Goal: Task Accomplishment & Management: Use online tool/utility

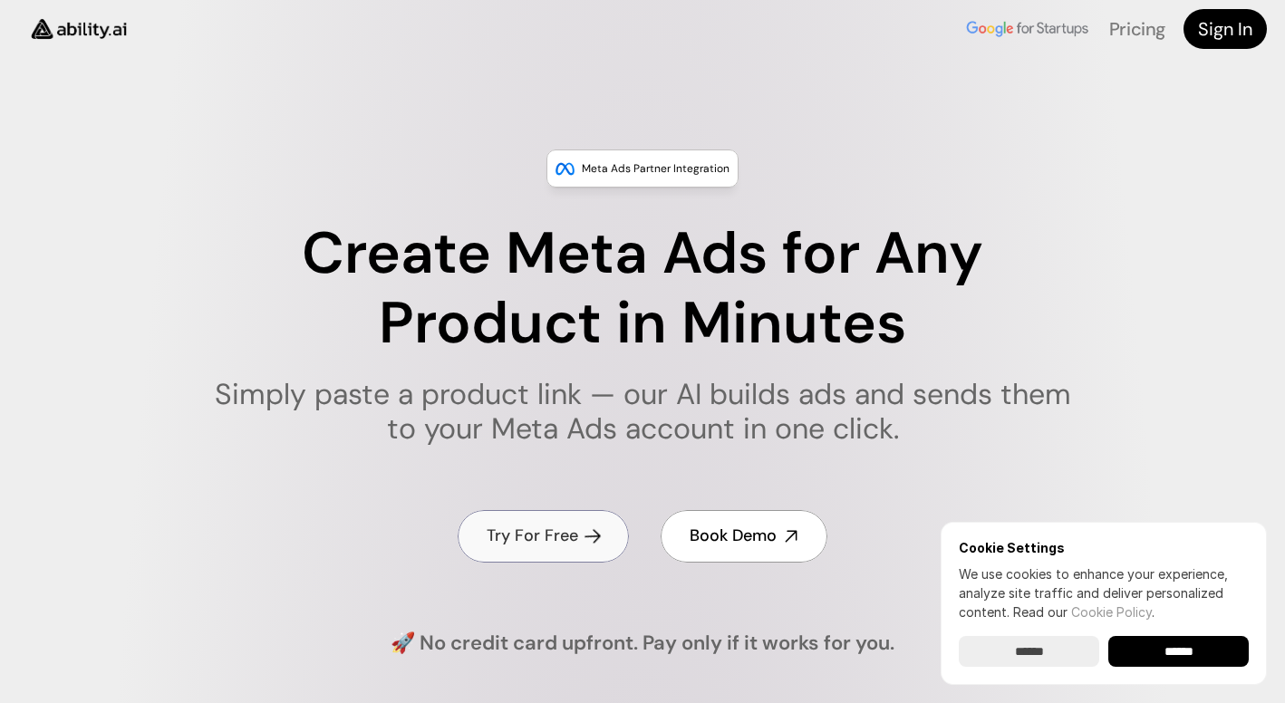
click at [568, 528] on h4 "Try For Free" at bounding box center [533, 536] width 92 height 23
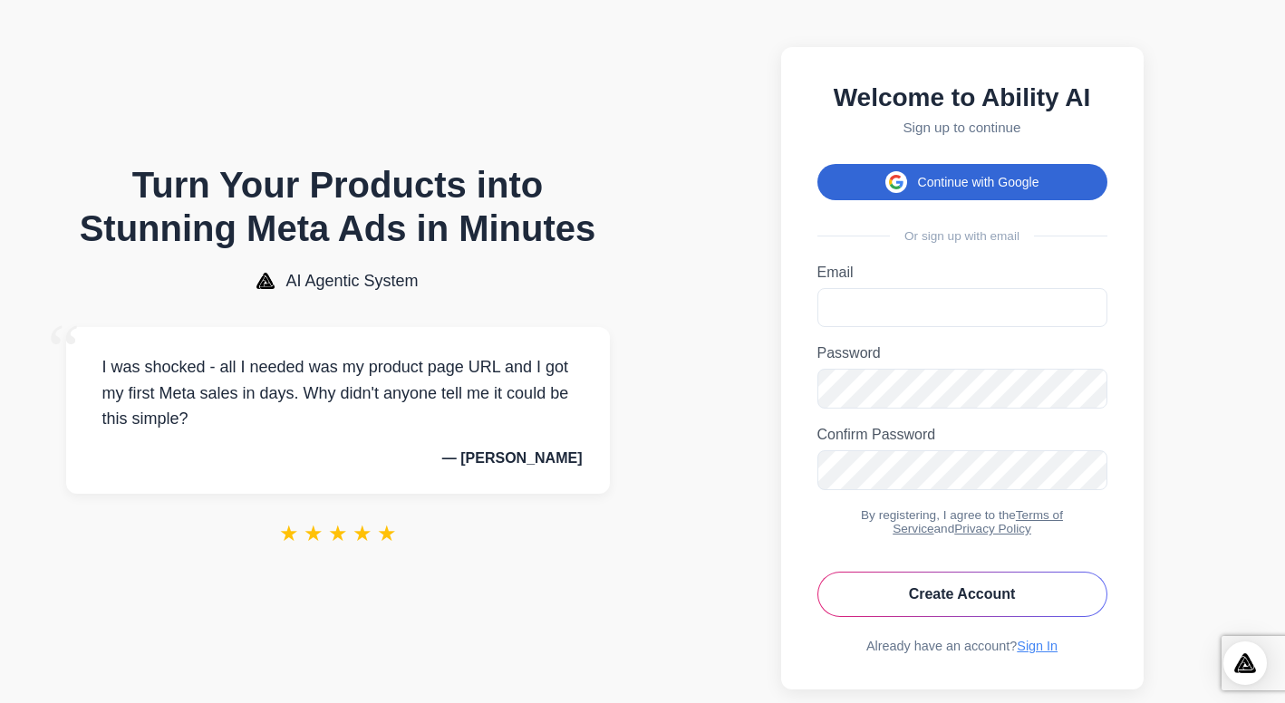
click at [950, 188] on button "Continue with Google" at bounding box center [962, 182] width 290 height 36
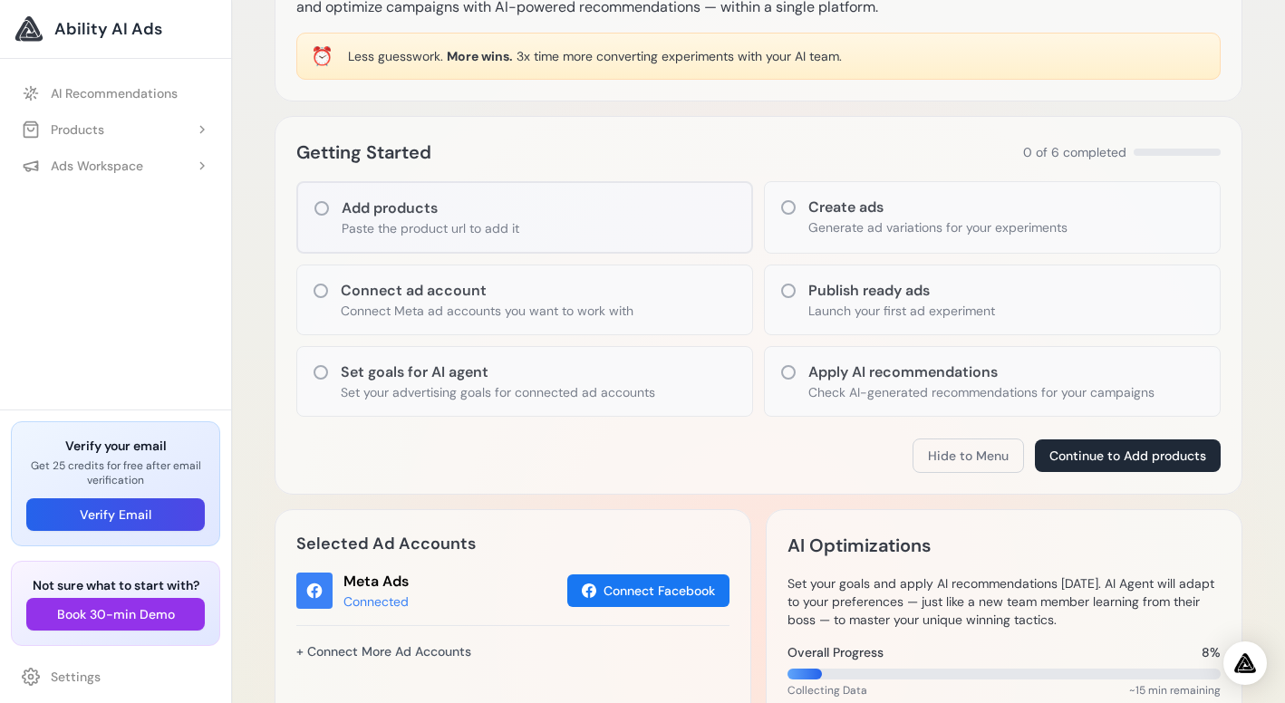
scroll to position [143, 0]
click at [705, 228] on div "Add products Paste the product url to add it" at bounding box center [524, 215] width 457 height 72
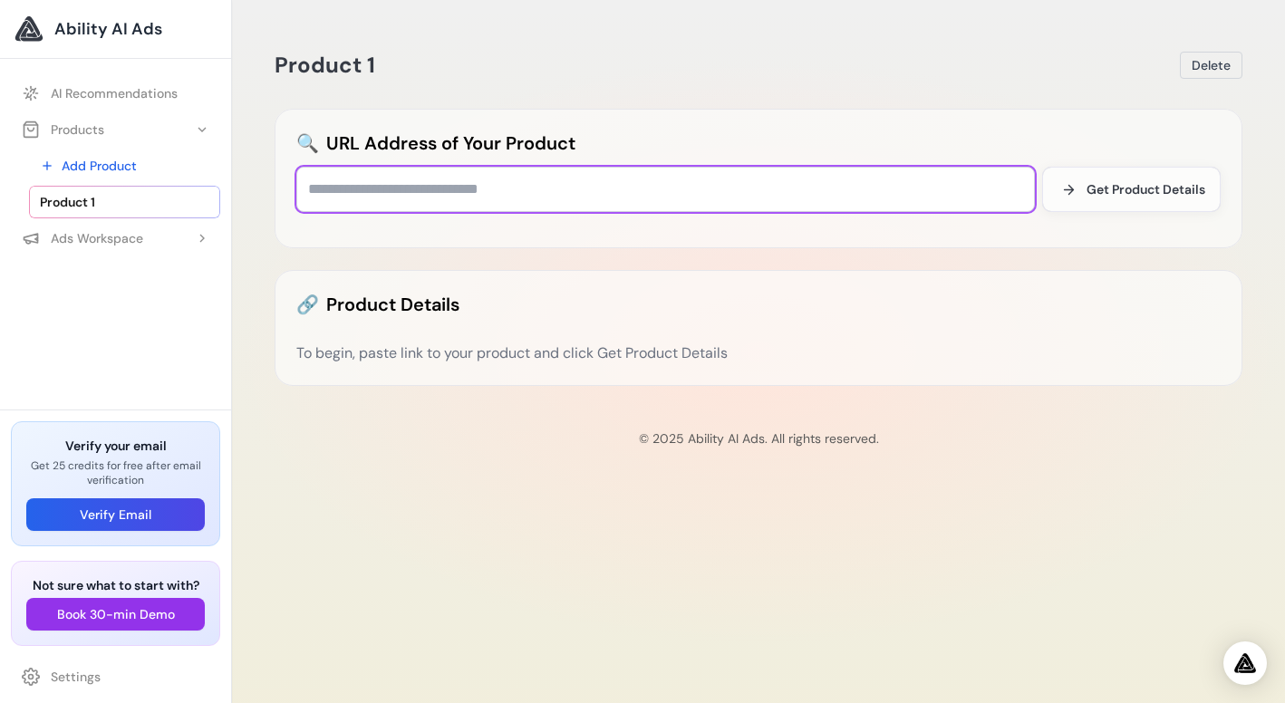
click at [558, 193] on input "text" at bounding box center [665, 189] width 738 height 45
paste input "**********"
type input "**********"
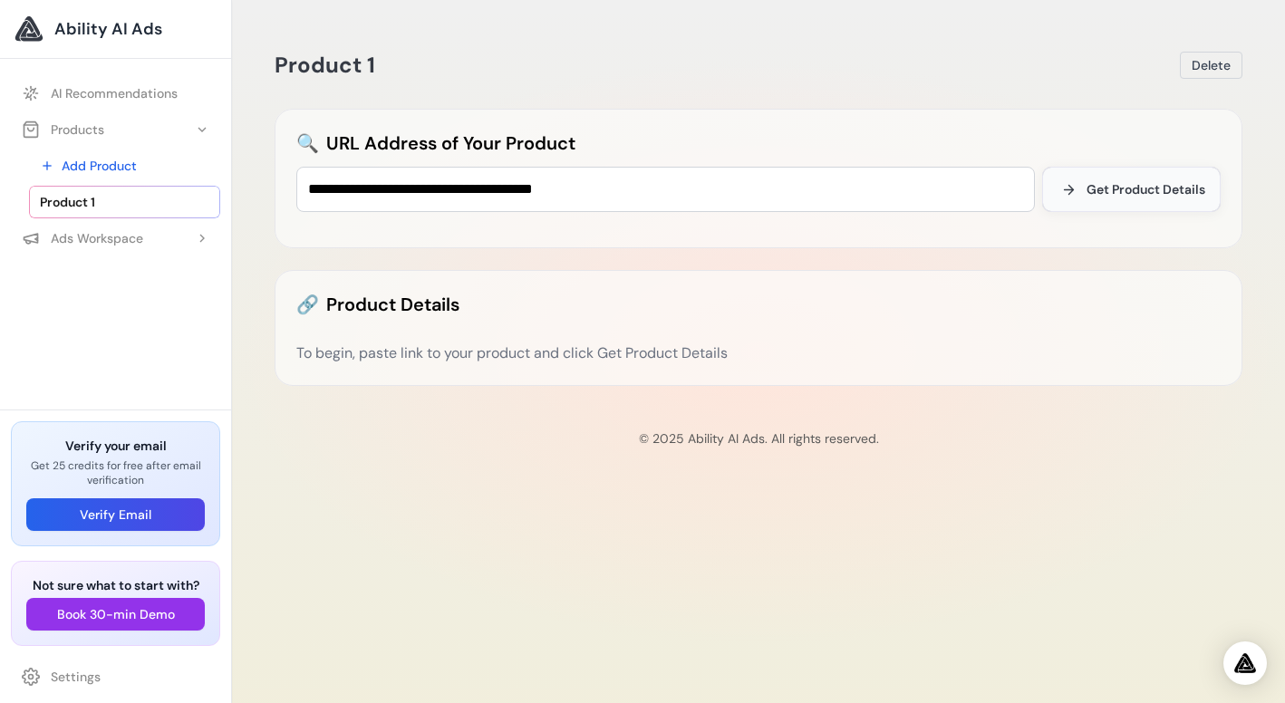
click at [1127, 188] on span "Get Product Details" at bounding box center [1145, 189] width 119 height 18
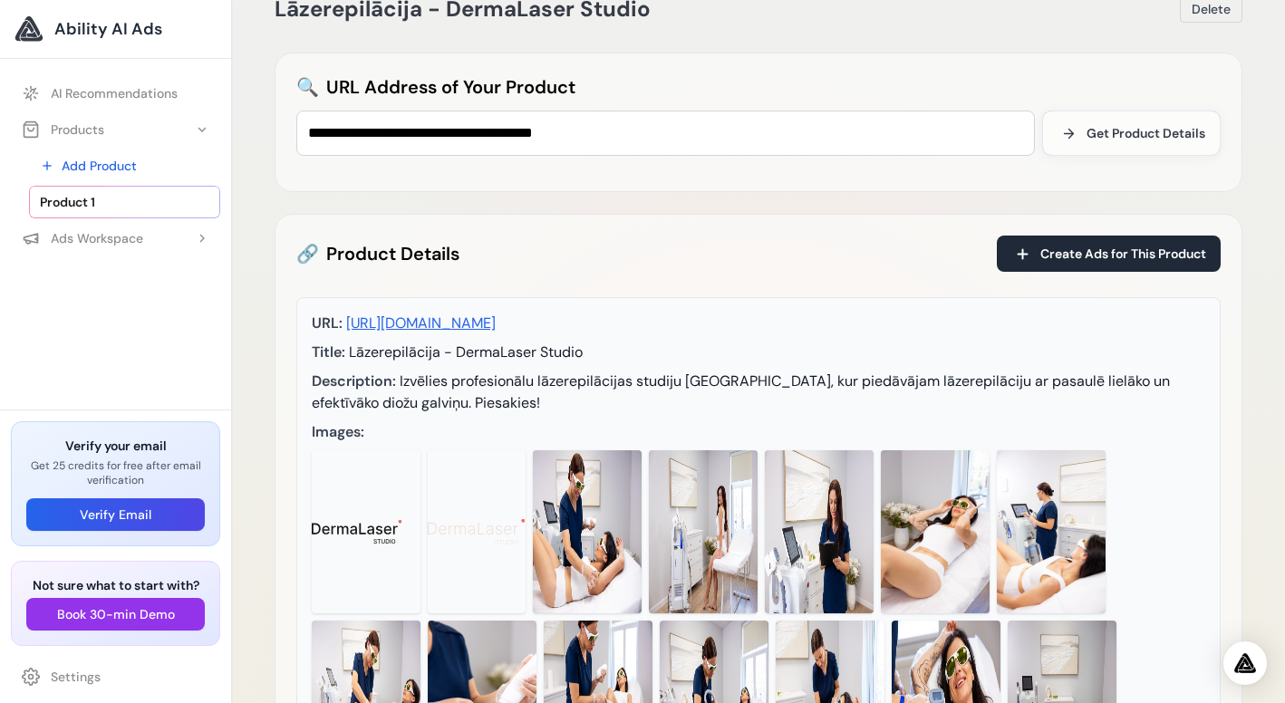
scroll to position [53, 0]
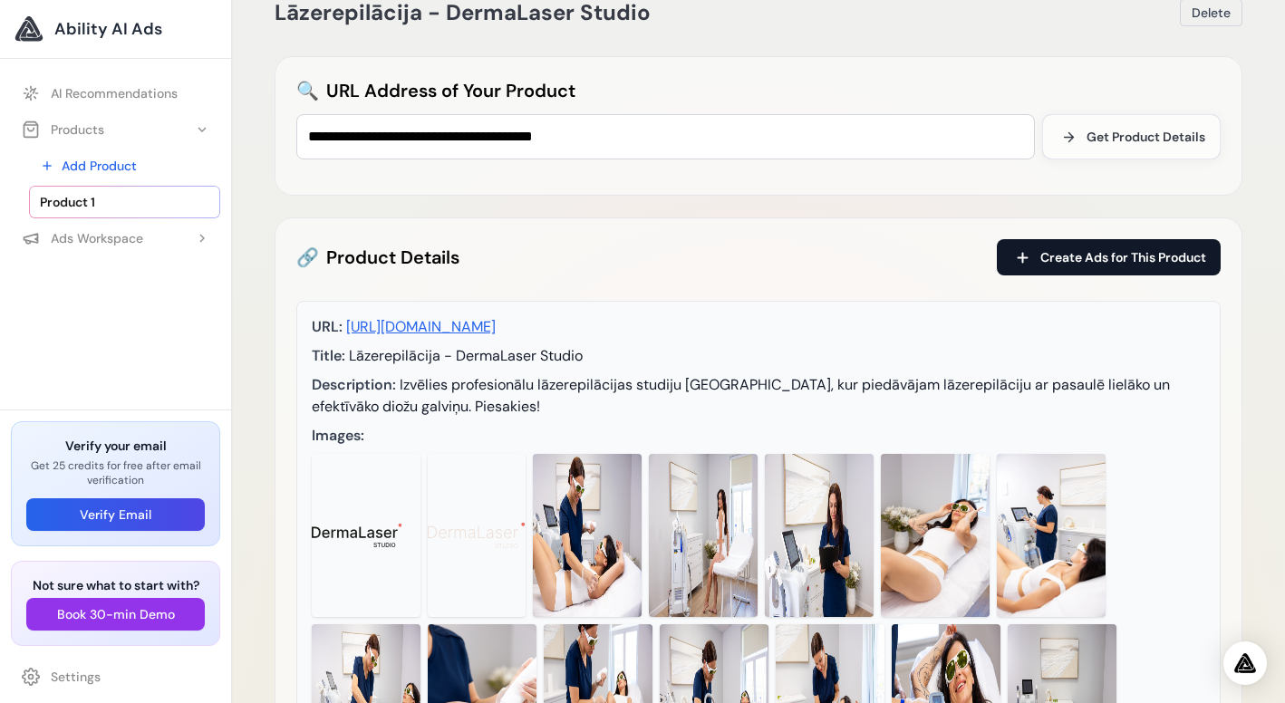
click at [1078, 260] on span "Create Ads for This Product" at bounding box center [1123, 257] width 166 height 18
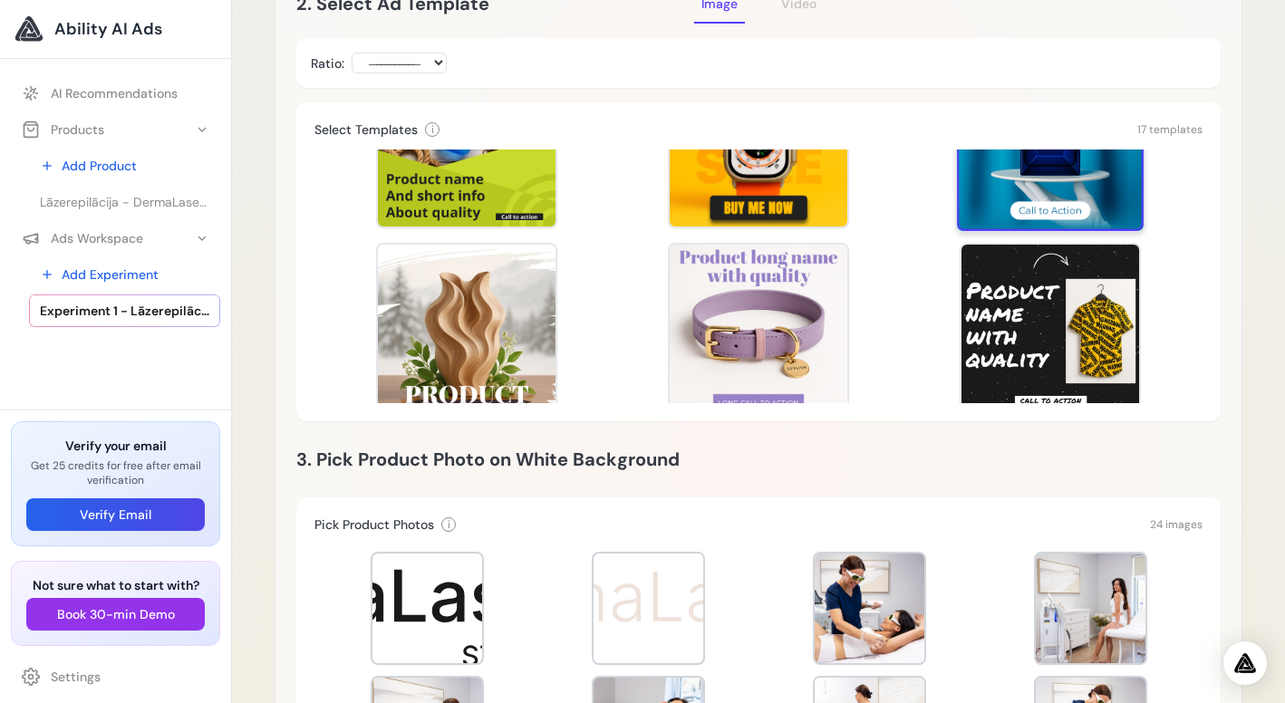
scroll to position [115, 0]
click at [1075, 213] on div at bounding box center [1050, 138] width 187 height 187
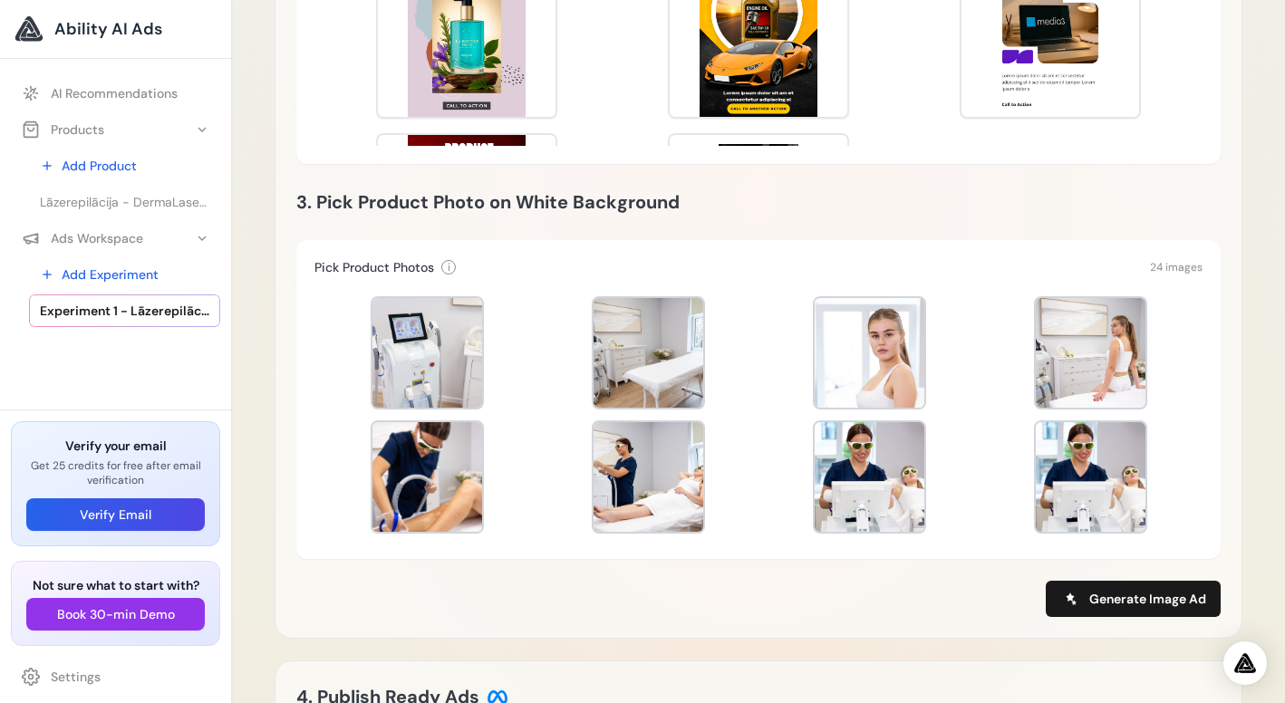
scroll to position [495, 0]
click at [651, 371] on div at bounding box center [648, 353] width 110 height 110
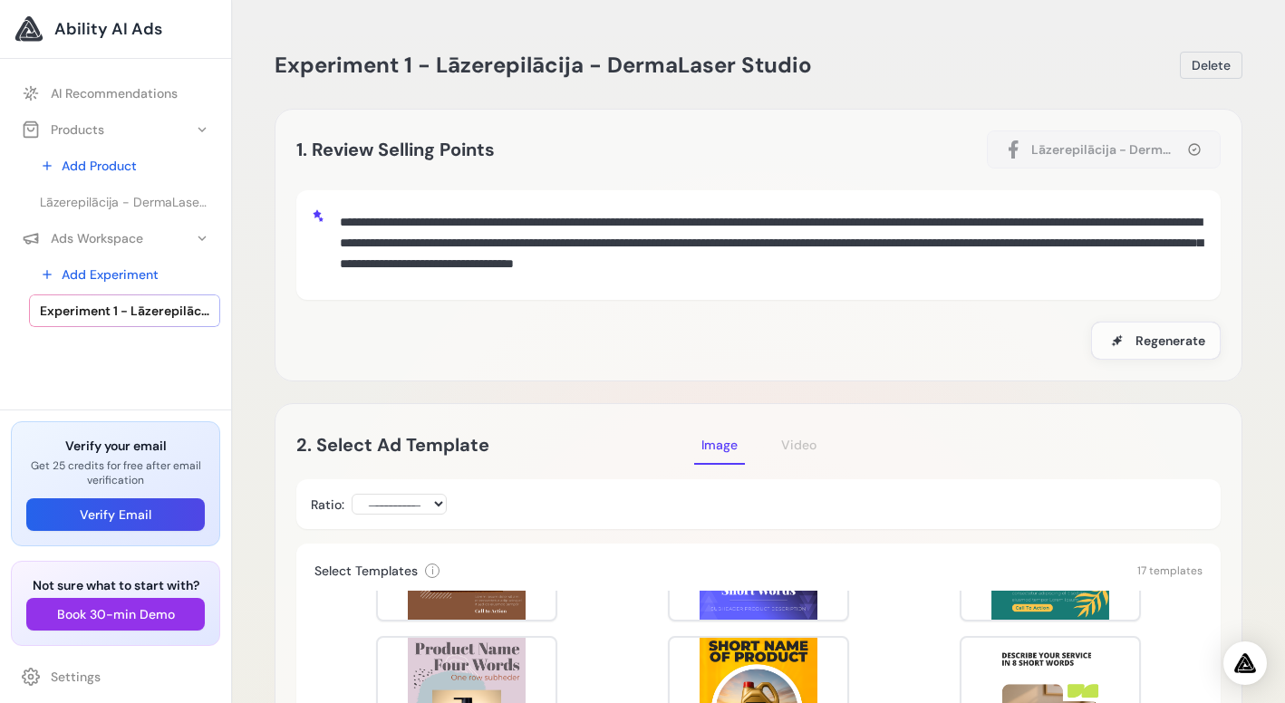
scroll to position [0, 0]
click at [1161, 338] on span "Regenerate" at bounding box center [1170, 341] width 70 height 18
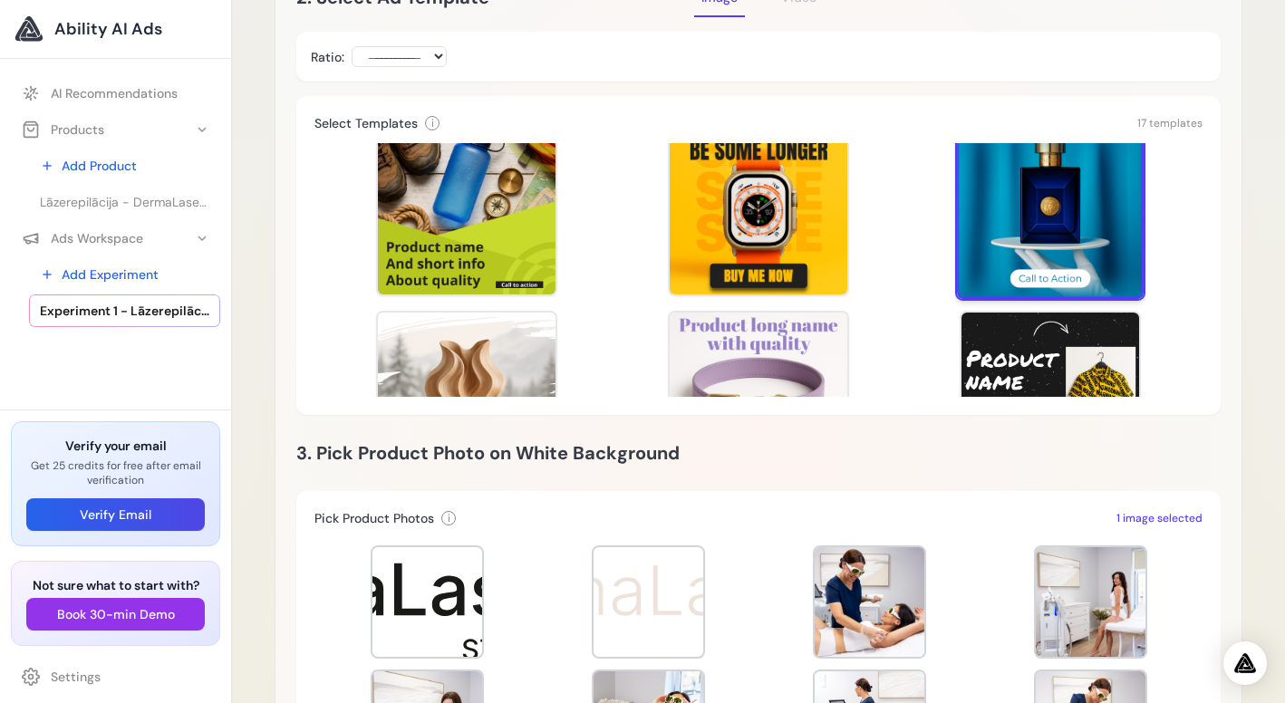
scroll to position [38, 0]
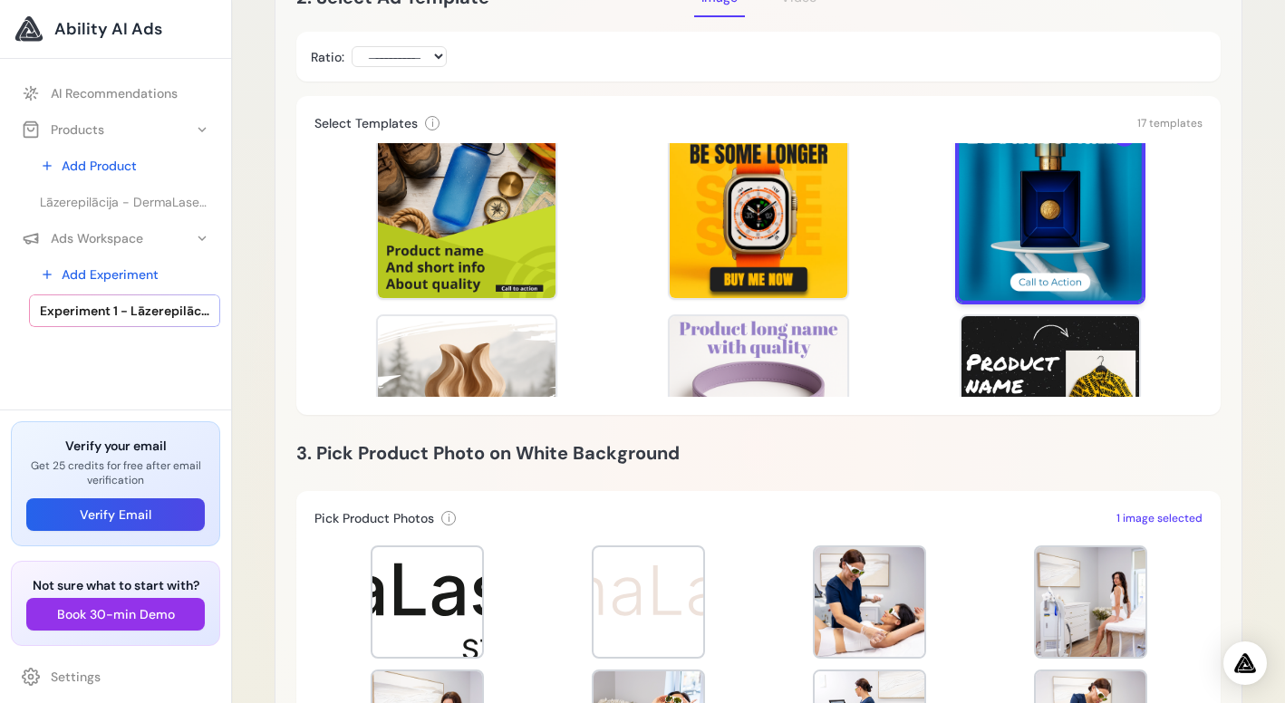
click at [1074, 230] on div at bounding box center [1050, 209] width 187 height 187
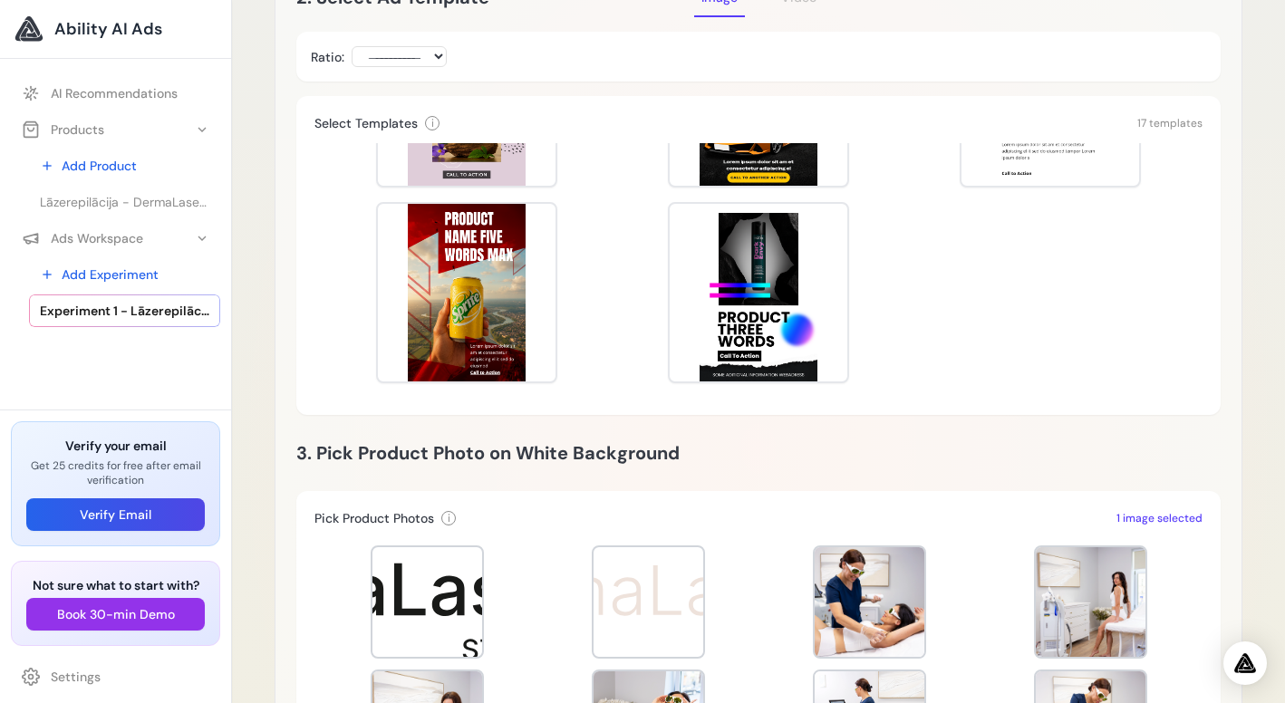
scroll to position [933, 0]
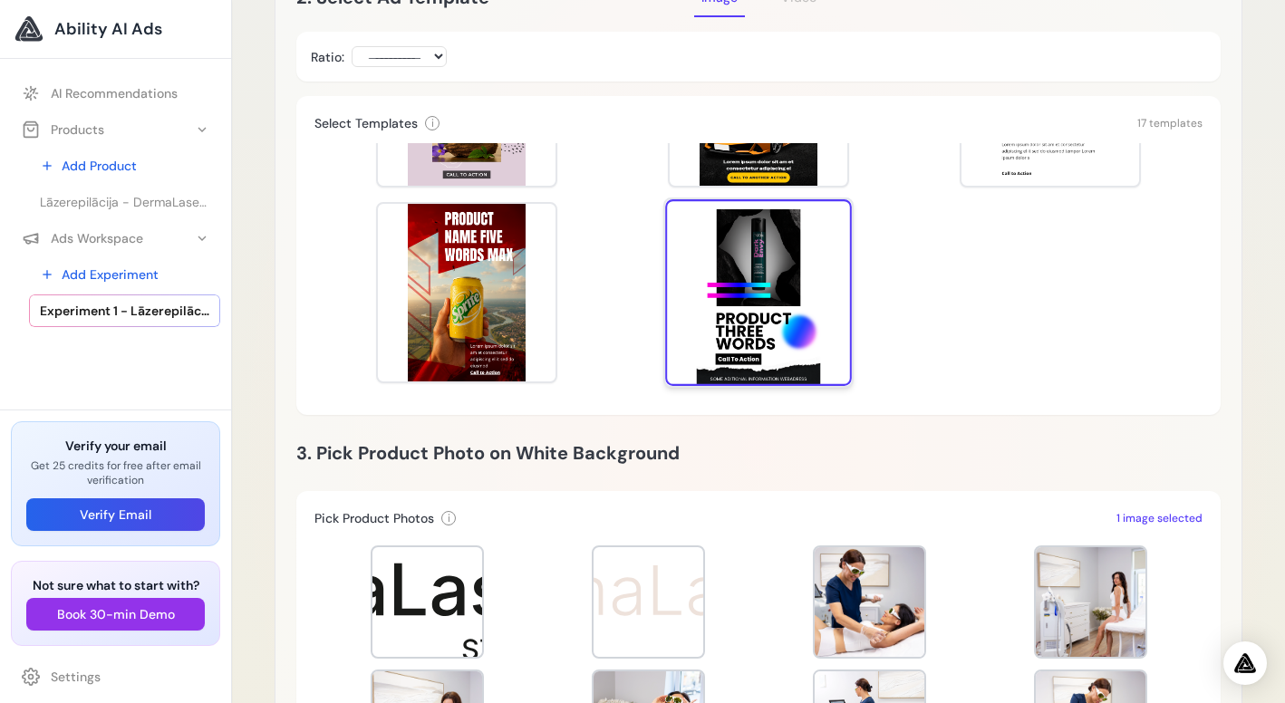
click at [782, 291] on div at bounding box center [758, 292] width 187 height 187
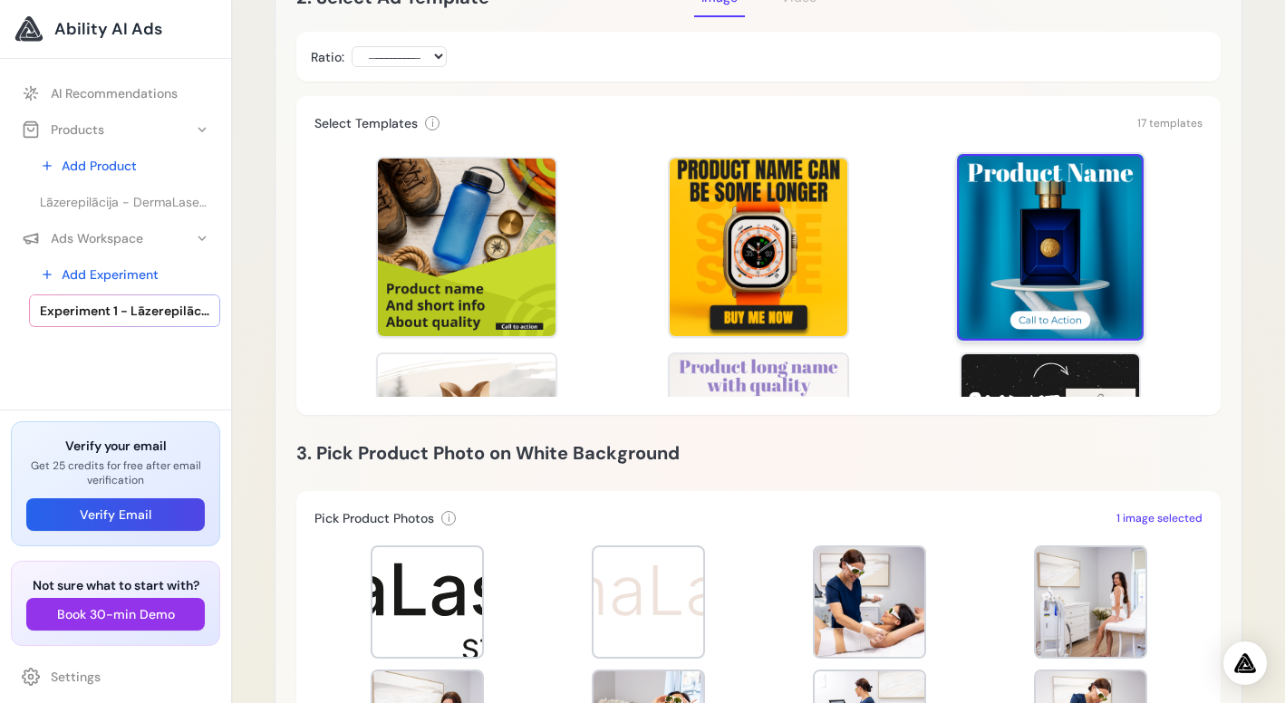
scroll to position [0, 0]
click at [1091, 255] on div at bounding box center [1050, 247] width 187 height 187
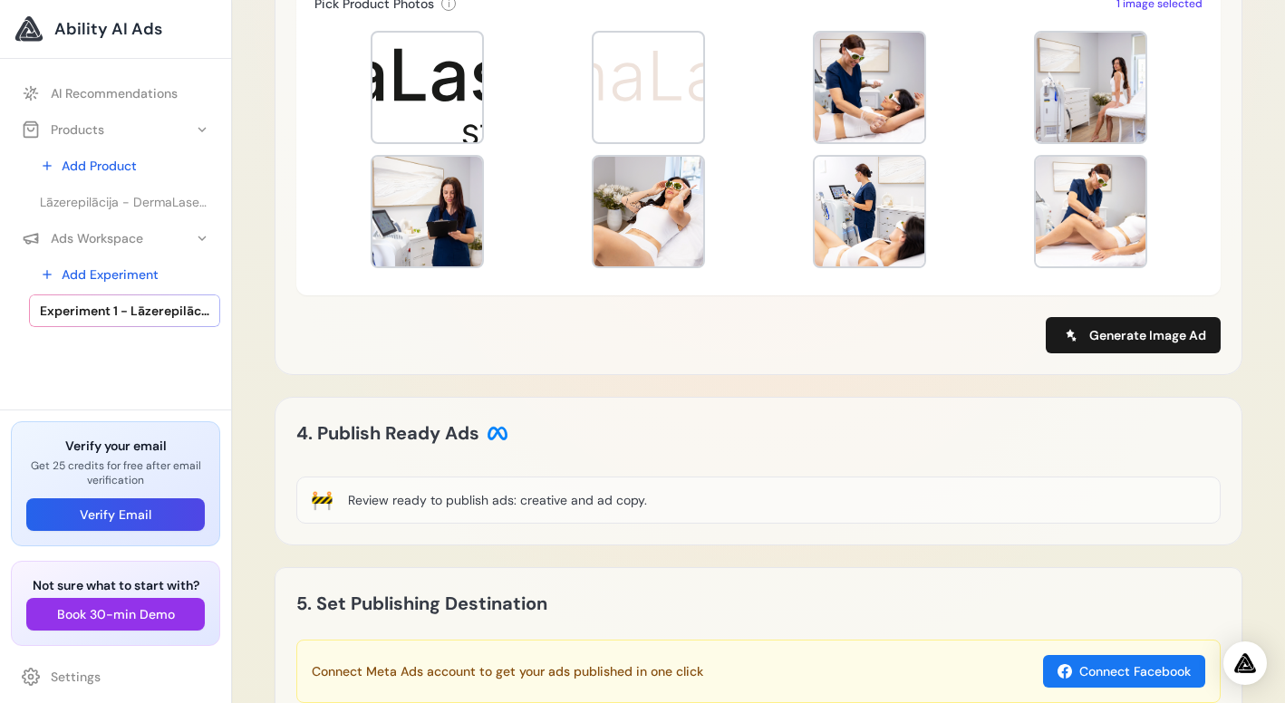
scroll to position [969, 0]
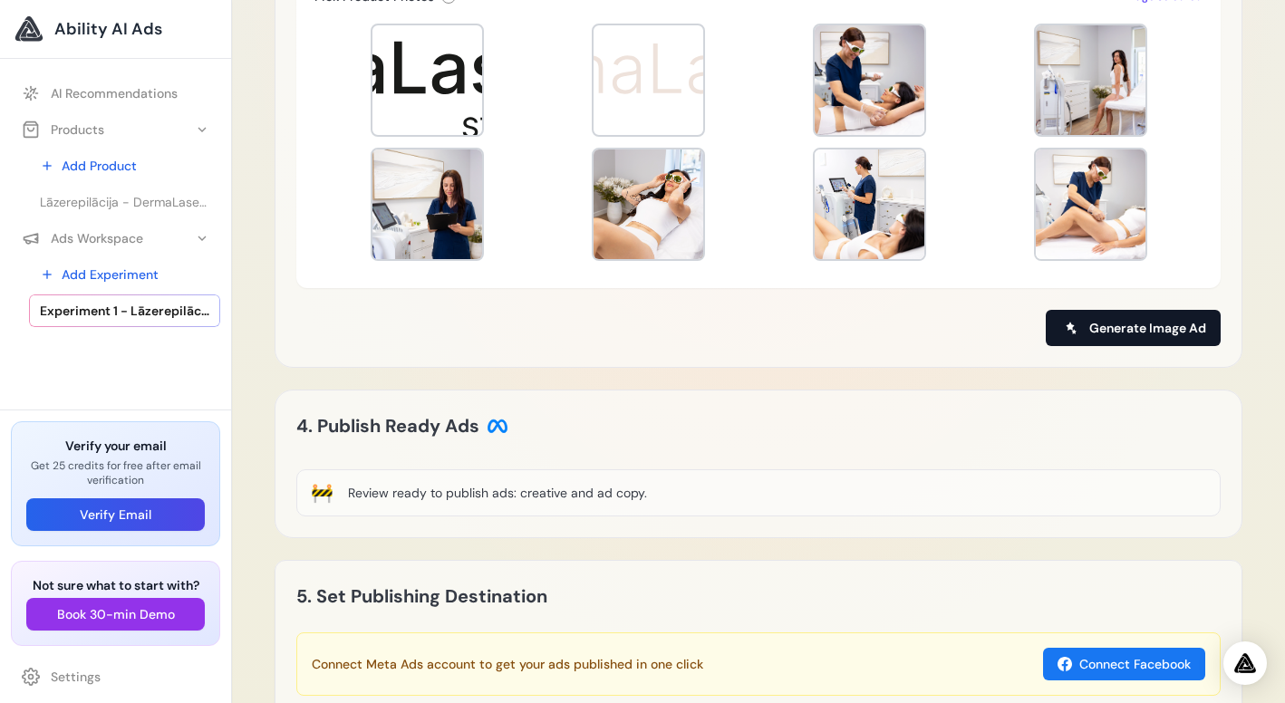
click at [1103, 333] on span "Generate Image Ad" at bounding box center [1147, 328] width 117 height 18
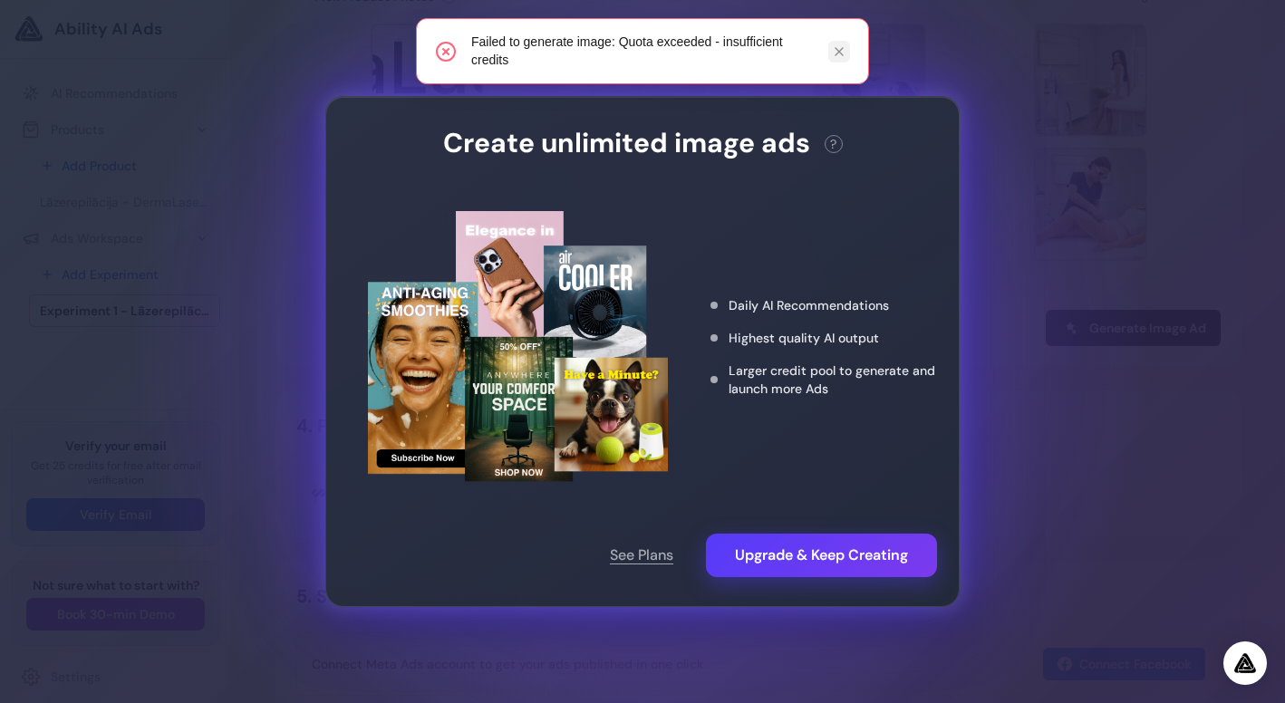
click at [838, 49] on icon at bounding box center [839, 51] width 14 height 14
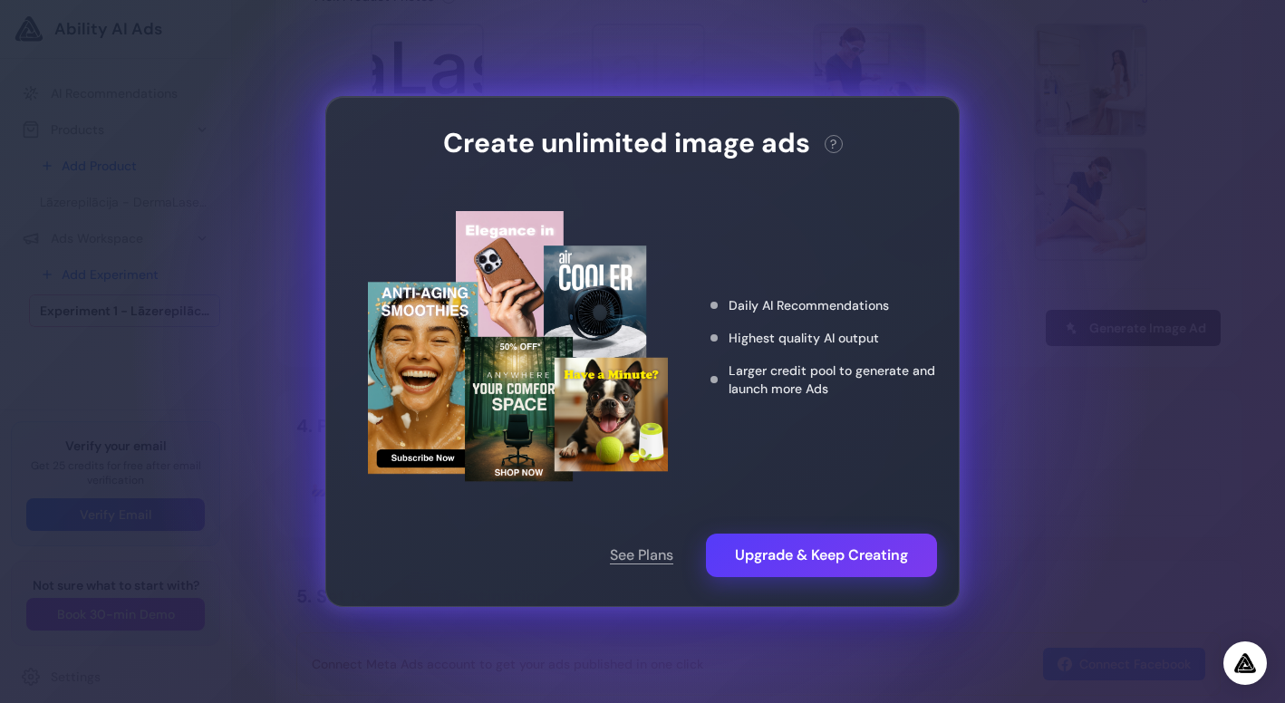
click at [1121, 528] on div "Create unlimited image ads ? This action needs 2 credits. You have 0 remaining.…" at bounding box center [642, 351] width 1285 height 703
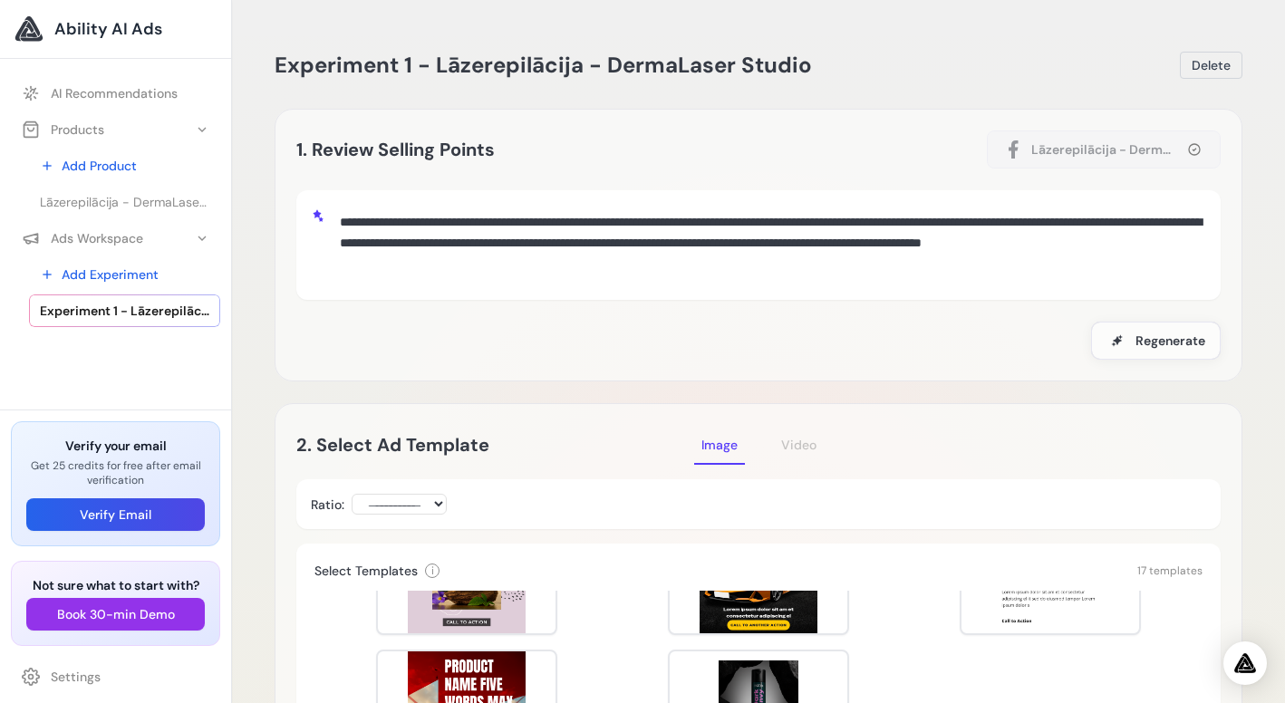
scroll to position [0, 0]
